Goal: Navigation & Orientation: Find specific page/section

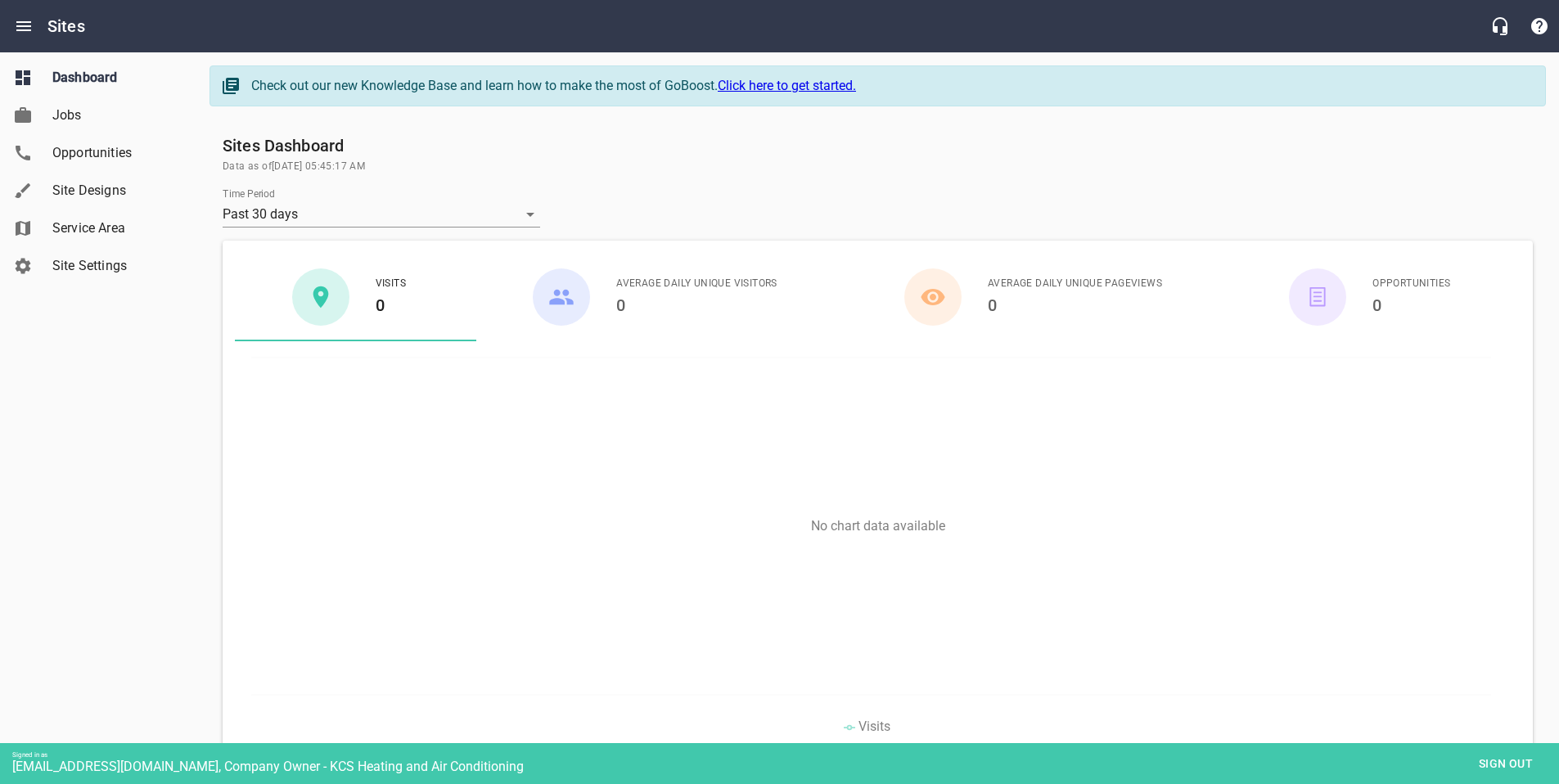
click at [71, 186] on span "Site Designs" at bounding box center [115, 190] width 124 height 20
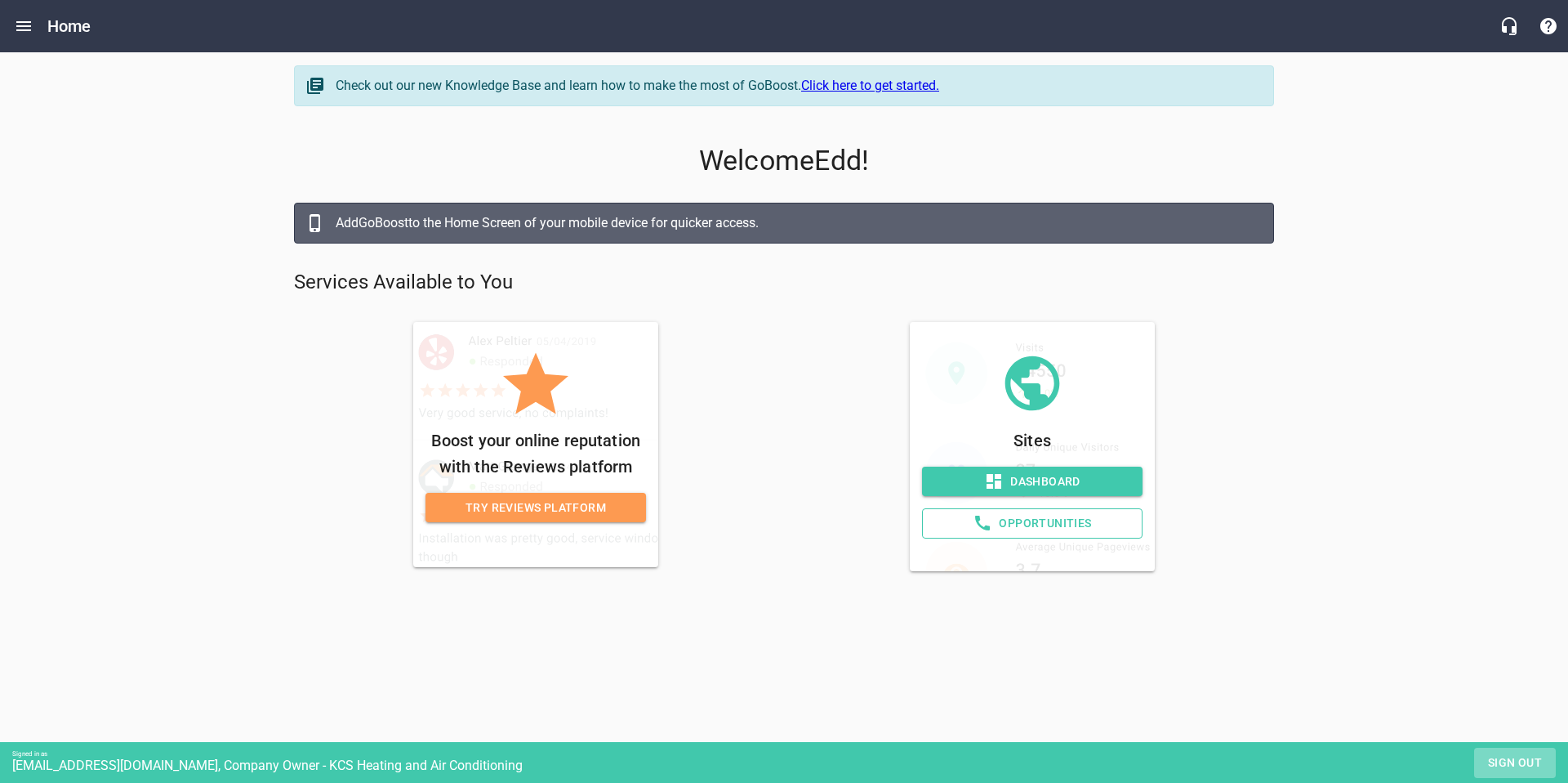
click at [1499, 759] on span "Sign out" at bounding box center [1515, 763] width 69 height 21
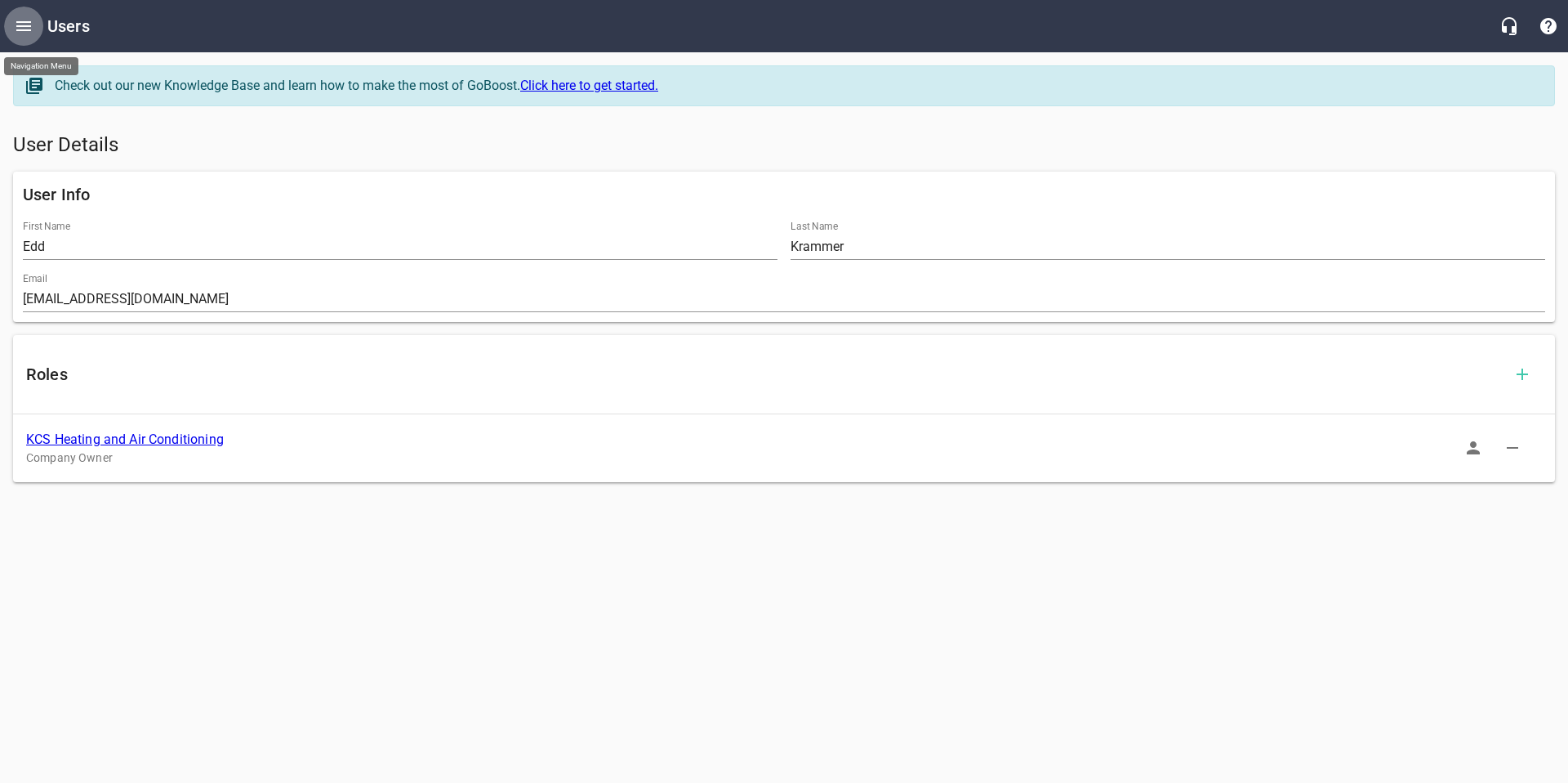
click at [18, 29] on icon "Open drawer" at bounding box center [23, 26] width 15 height 9
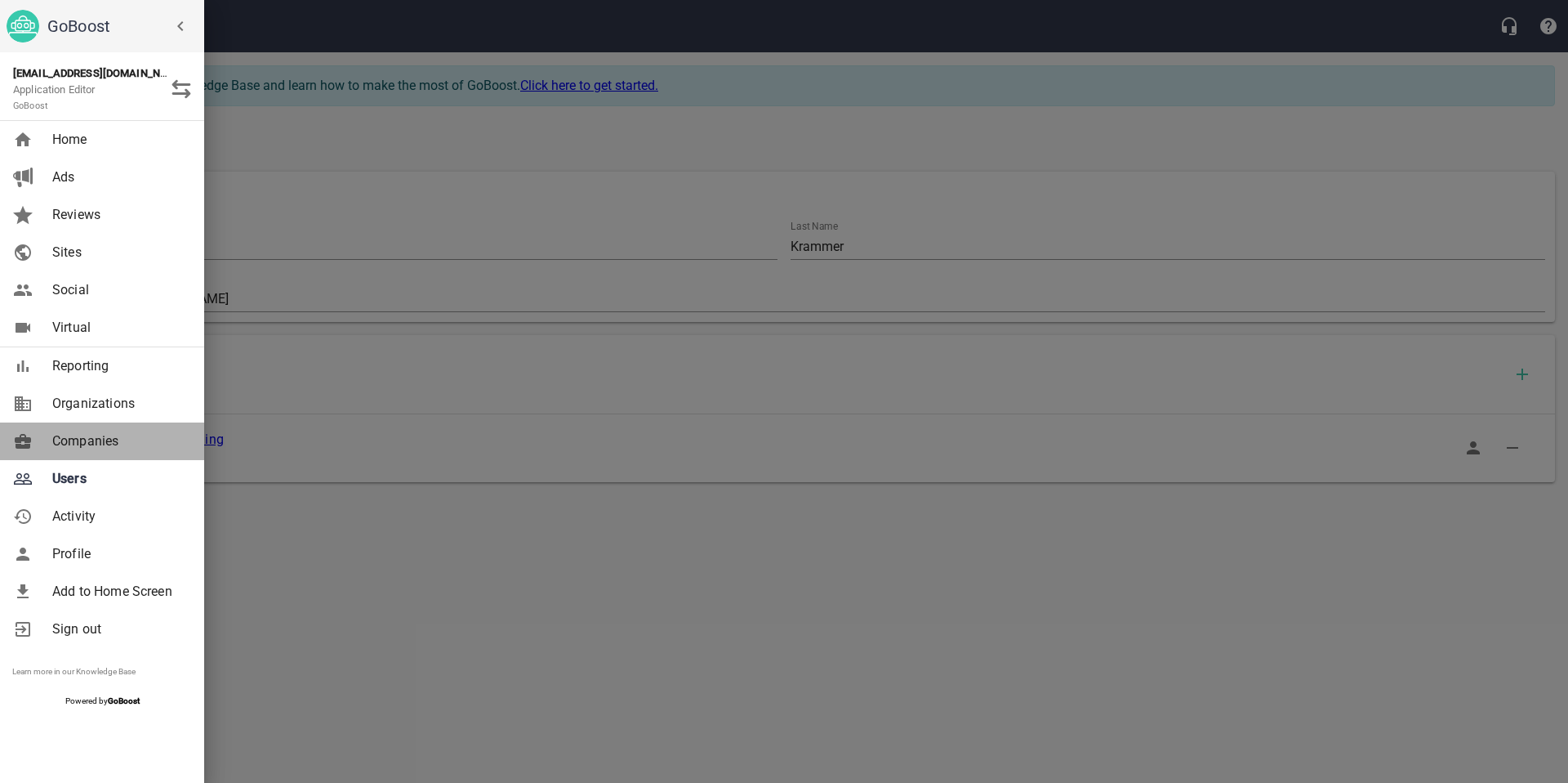
click at [98, 439] on span "Companies" at bounding box center [118, 441] width 132 height 20
